Goal: Task Accomplishment & Management: Use online tool/utility

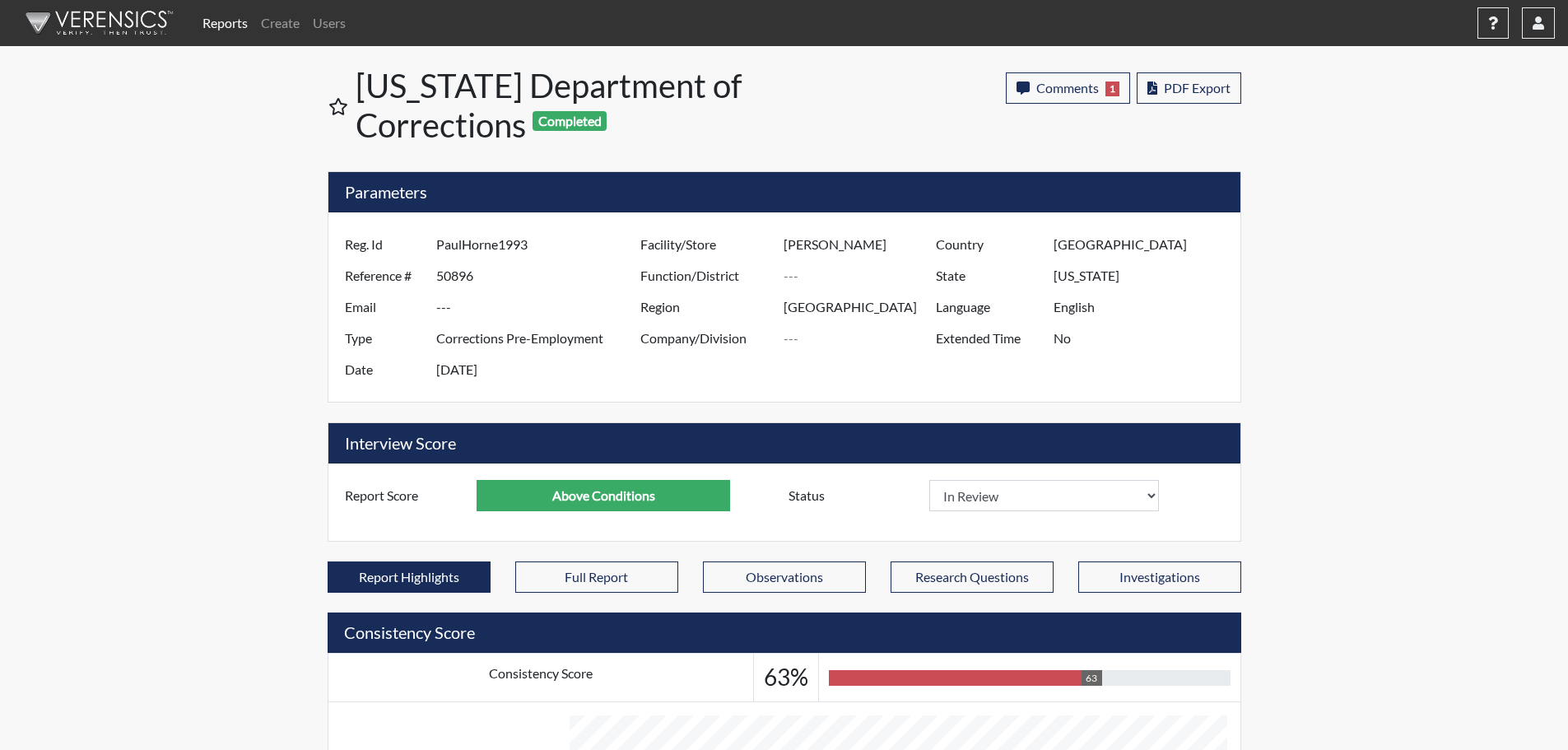
select select "reasonable-explanation-provided"
select select
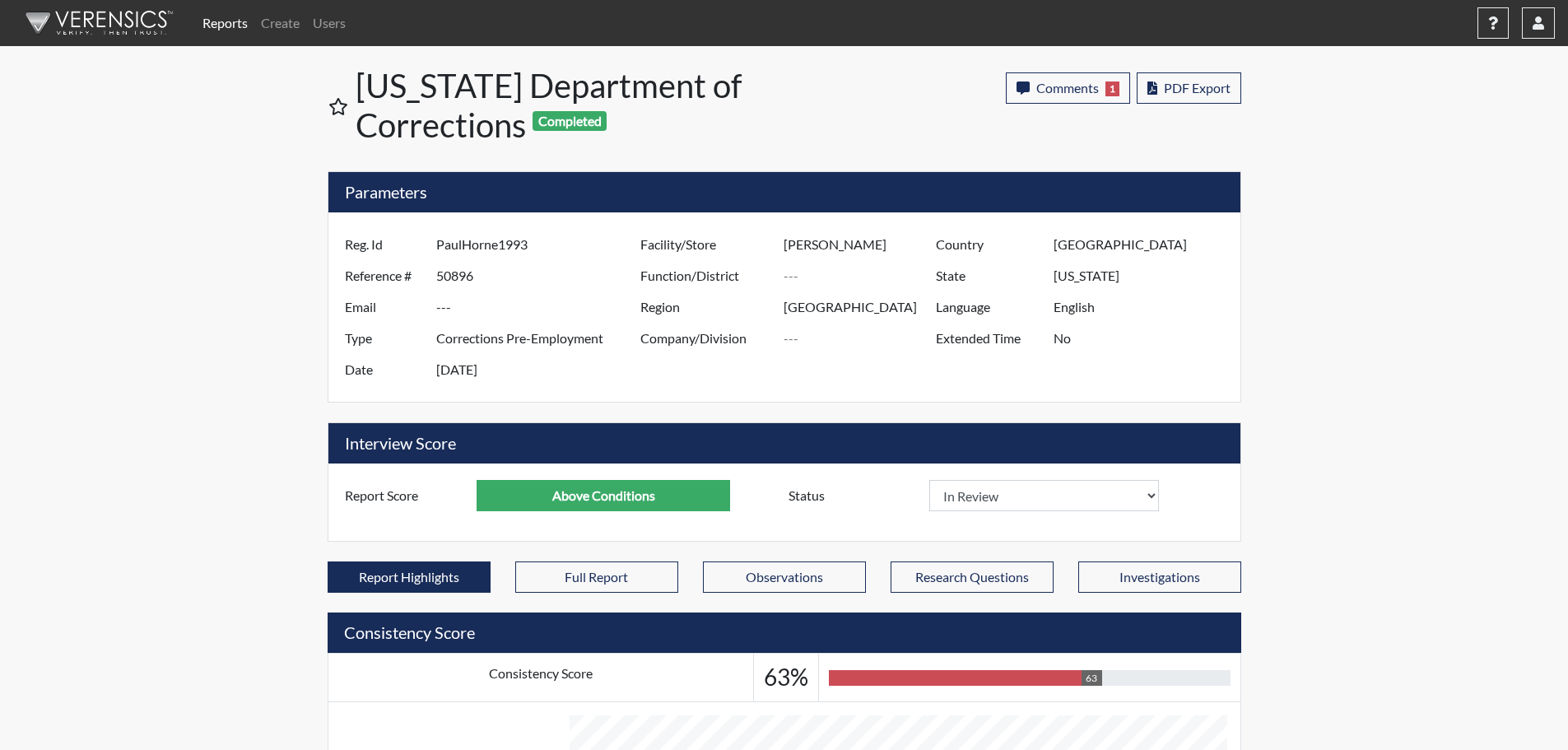
select select
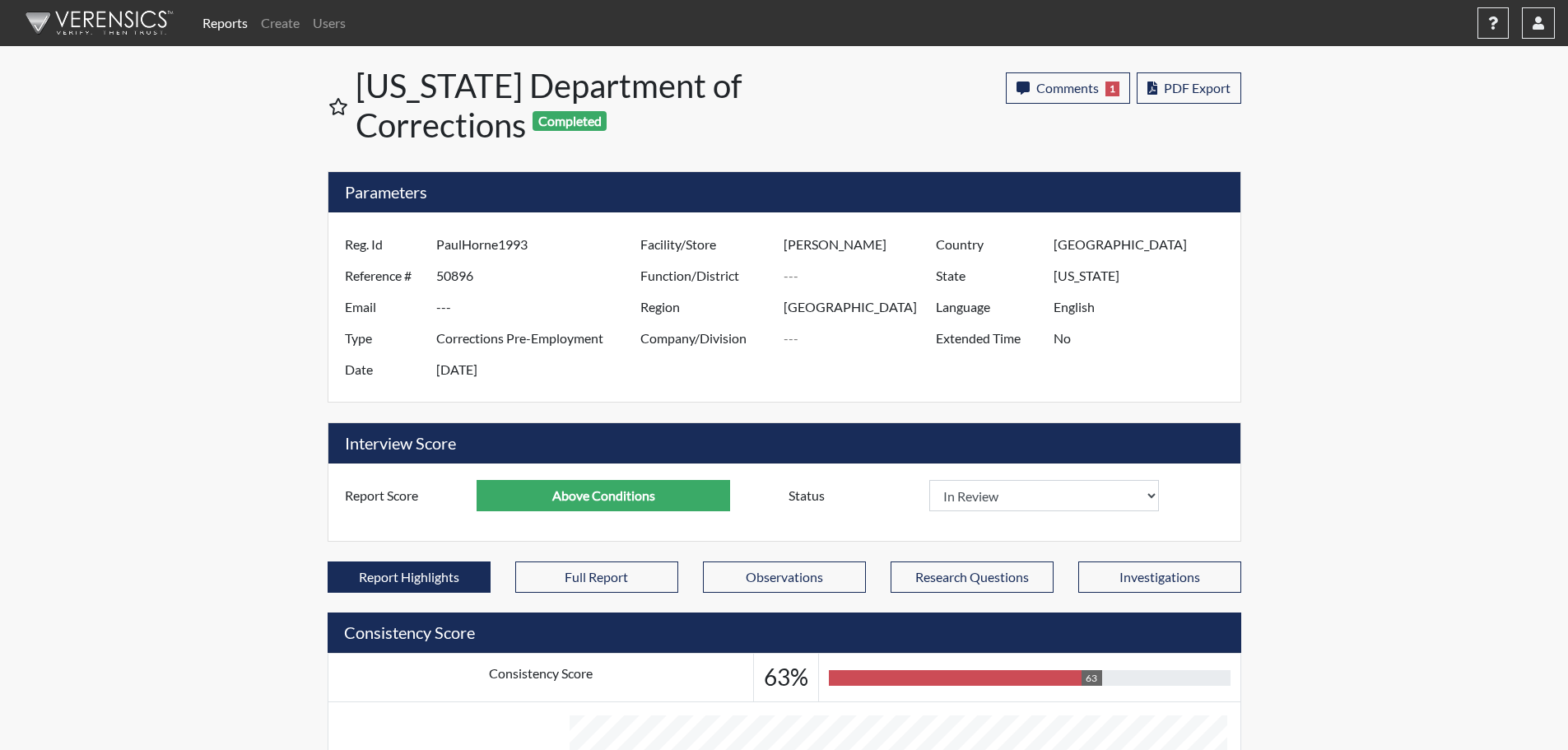
select select
